Goal: Check status: Check status

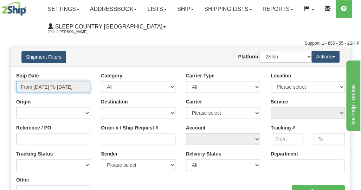
click at [55, 86] on input "From [DATE] To [DATE]" at bounding box center [53, 87] width 74 height 12
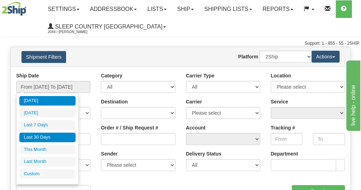
click at [49, 138] on li "Last 30 Days" at bounding box center [47, 136] width 56 height 9
type input "From [DATE] To [DATE]"
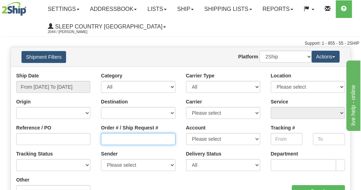
click at [107, 138] on input "Order # / Ship Request #" at bounding box center [138, 139] width 74 height 12
paste input "9000I082975"
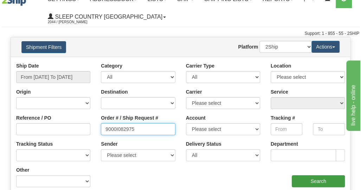
scroll to position [35, 0]
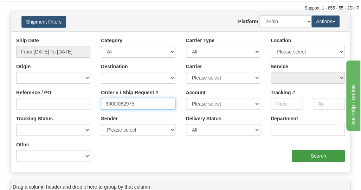
type input "9000I082975"
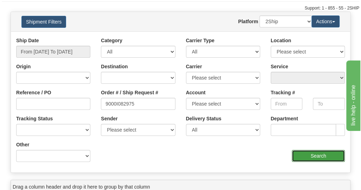
click at [309, 157] on input "Search" at bounding box center [317, 156] width 53 height 12
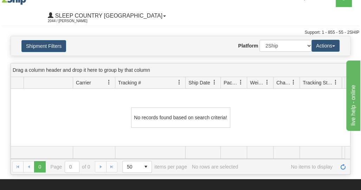
scroll to position [0, 0]
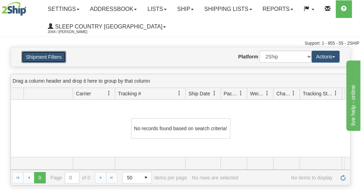
click at [46, 54] on button "Shipment Filters" at bounding box center [43, 57] width 45 height 12
